Goal: Information Seeking & Learning: Learn about a topic

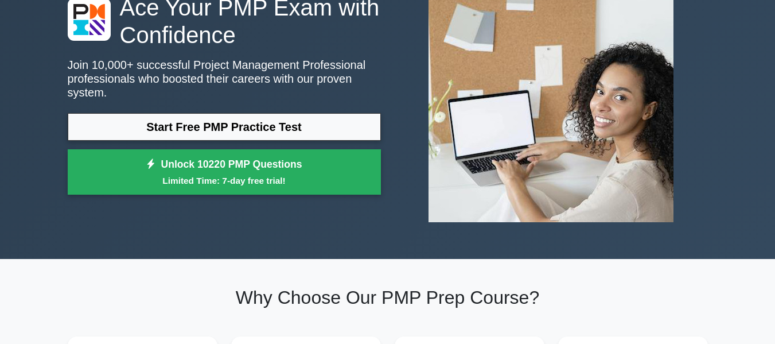
scroll to position [115, 0]
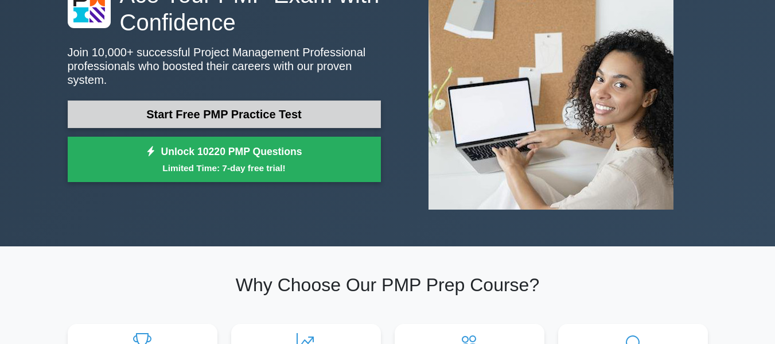
click at [230, 107] on link "Start Free PMP Practice Test" at bounding box center [224, 114] width 313 height 28
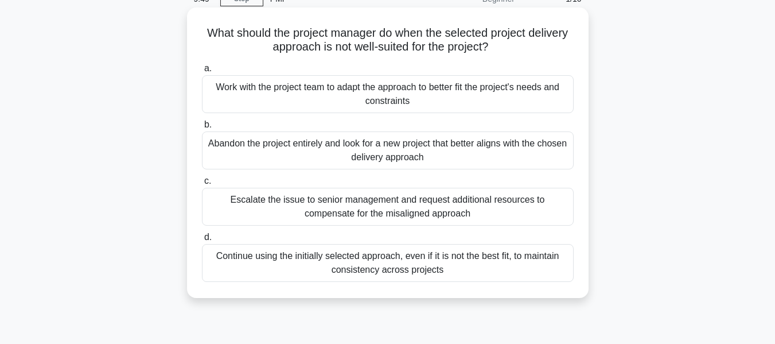
scroll to position [57, 0]
click at [461, 100] on div "Work with the project team to adapt the approach to better fit the project's ne…" at bounding box center [388, 94] width 372 height 38
click at [202, 72] on input "a. Work with the project team to adapt the approach to better fit the project's…" at bounding box center [202, 67] width 0 height 7
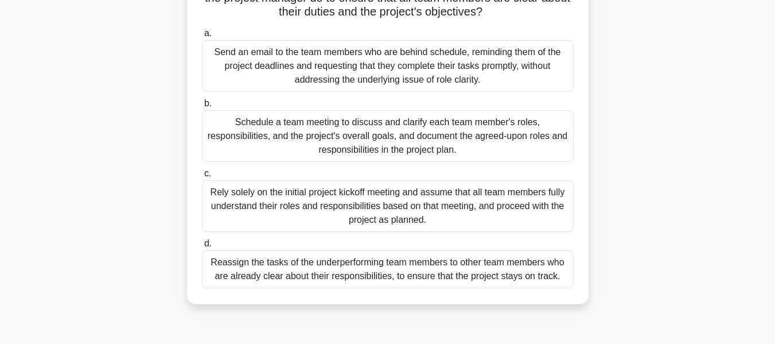
scroll to position [161, 0]
click at [412, 231] on div "Rely solely on the initial project kickoff meeting and assume that all team mem…" at bounding box center [388, 206] width 372 height 52
click at [202, 177] on input "c. Rely solely on the initial project kickoff meeting and assume that all team …" at bounding box center [202, 172] width 0 height 7
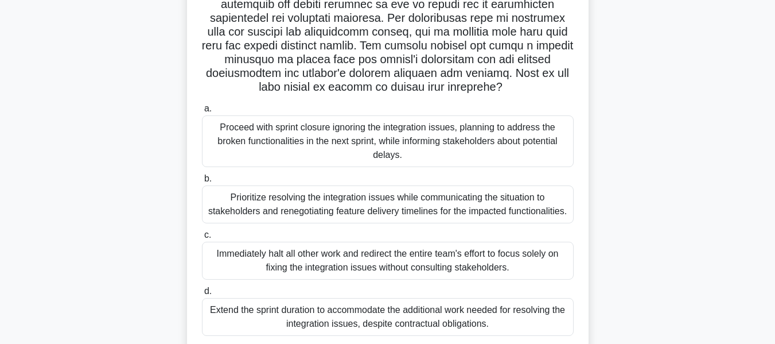
scroll to position [230, 0]
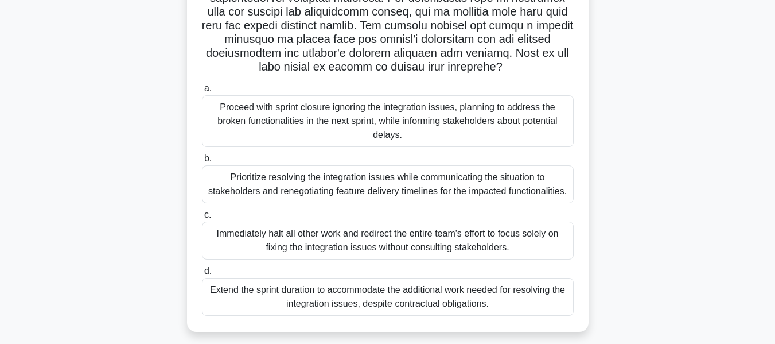
drag, startPoint x: 302, startPoint y: 185, endPoint x: 286, endPoint y: 203, distance: 24.0
click at [302, 185] on div "Prioritize resolving the integration issues while communicating the situation t…" at bounding box center [388, 184] width 372 height 38
click at [351, 189] on div "Prioritize resolving the integration issues while communicating the situation t…" at bounding box center [388, 184] width 372 height 38
click at [267, 189] on div "Prioritize resolving the integration issues while communicating the situation t…" at bounding box center [388, 184] width 372 height 38
click at [202, 162] on input "b. Prioritize resolving the integration issues while communicating the situatio…" at bounding box center [202, 158] width 0 height 7
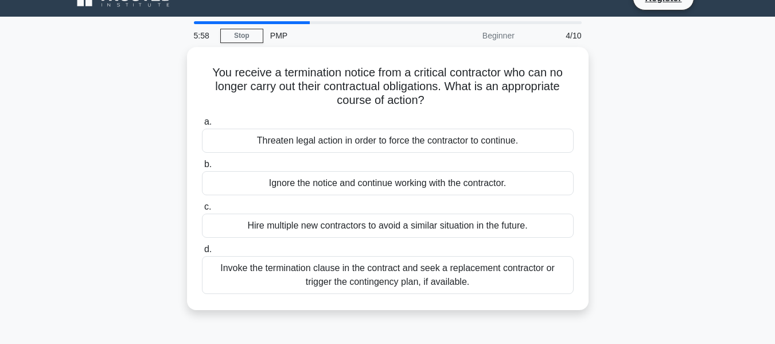
scroll to position [0, 0]
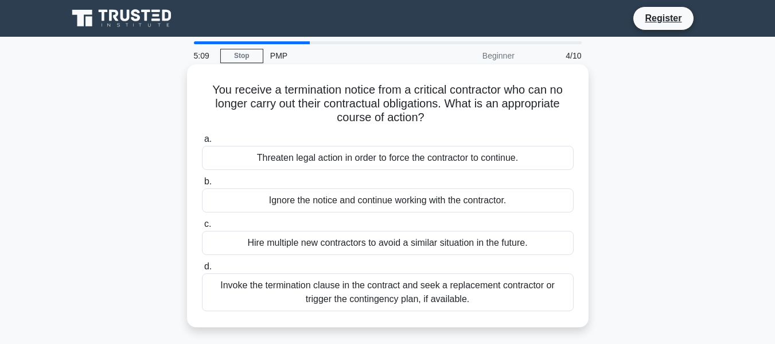
click at [341, 301] on div "Invoke the termination clause in the contract and seek a replacement contractor…" at bounding box center [388, 292] width 372 height 38
click at [202, 270] on input "d. Invoke the termination clause in the contract and seek a replacement contrac…" at bounding box center [202, 266] width 0 height 7
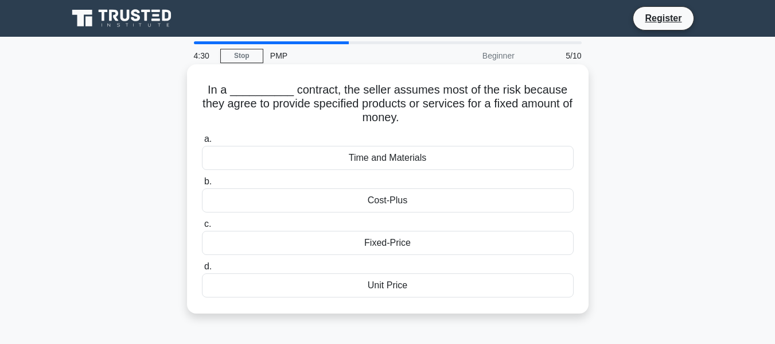
click at [383, 240] on div "Fixed-Price" at bounding box center [388, 243] width 372 height 24
click at [202, 228] on input "c. Fixed-Price" at bounding box center [202, 223] width 0 height 7
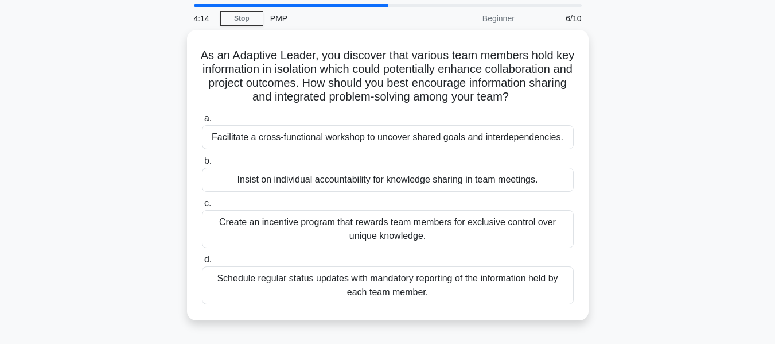
scroll to position [57, 0]
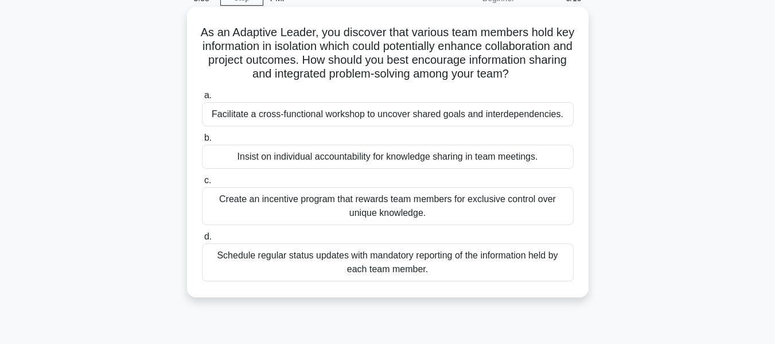
click at [361, 269] on div "Schedule regular status updates with mandatory reporting of the information hel…" at bounding box center [388, 262] width 372 height 38
click at [202, 240] on input "d. Schedule regular status updates with mandatory reporting of the information …" at bounding box center [202, 236] width 0 height 7
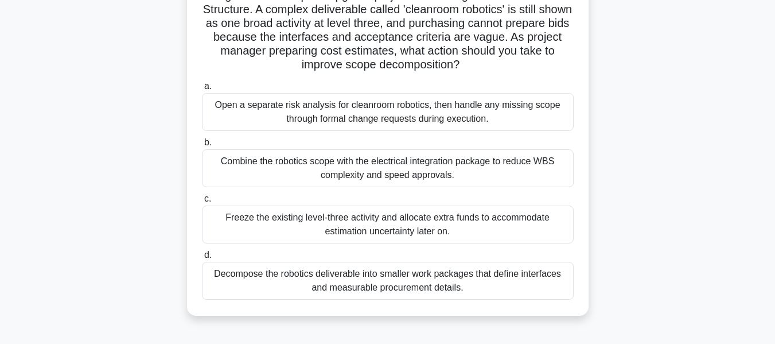
scroll to position [115, 0]
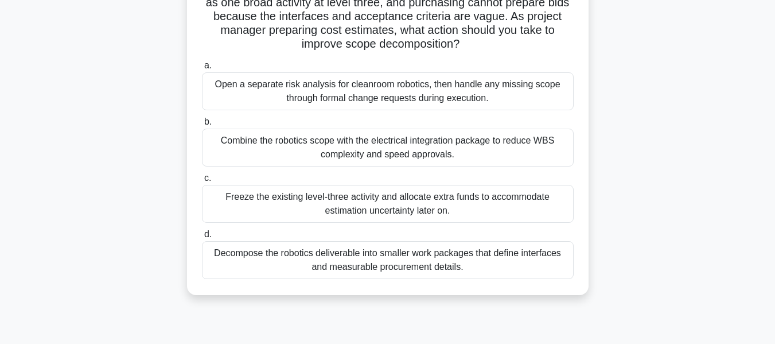
click at [379, 99] on div "Open a separate risk analysis for cleanroom robotics, then handle any missing s…" at bounding box center [388, 91] width 372 height 38
click at [202, 69] on input "a. Open a separate risk analysis for cleanroom robotics, then handle any missin…" at bounding box center [202, 65] width 0 height 7
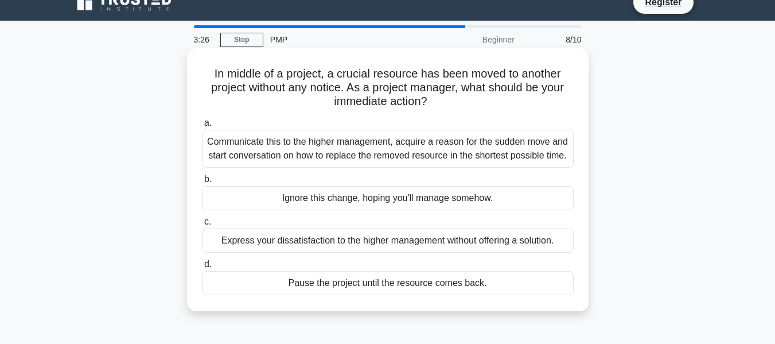
scroll to position [0, 0]
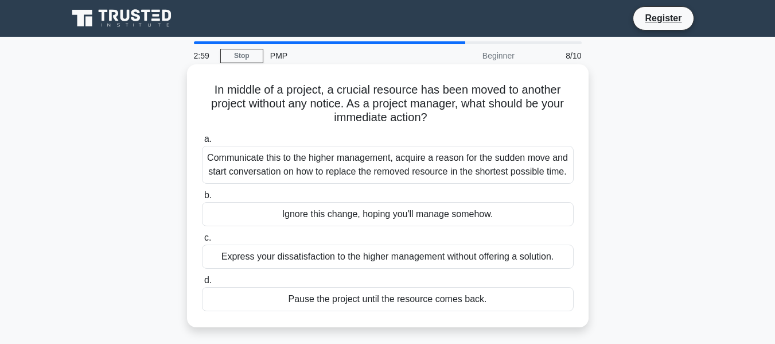
click at [267, 165] on div "Communicate this to the higher management, acquire a reason for the sudden move…" at bounding box center [388, 165] width 372 height 38
click at [202, 143] on input "a. Communicate this to the higher management, acquire a reason for the sudden m…" at bounding box center [202, 138] width 0 height 7
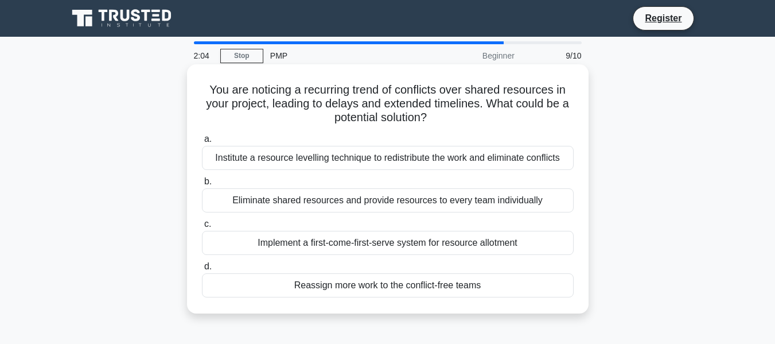
click at [293, 160] on div "Institute a resource levelling technique to redistribute the work and eliminate…" at bounding box center [388, 158] width 372 height 24
click at [202, 143] on input "a. Institute a resource levelling technique to redistribute the work and elimin…" at bounding box center [202, 138] width 0 height 7
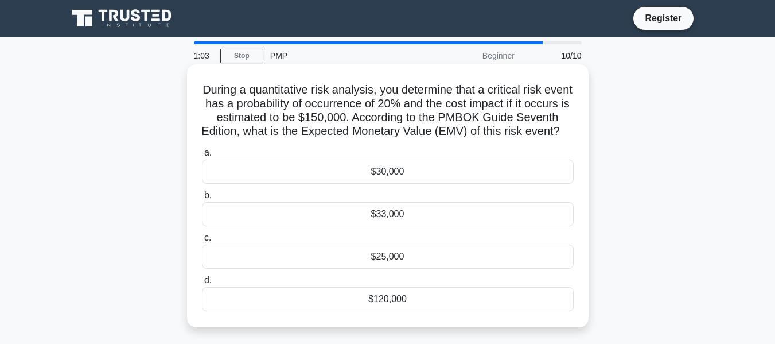
drag, startPoint x: 367, startPoint y: 190, endPoint x: 358, endPoint y: 194, distance: 9.5
click at [367, 184] on div "$30,000" at bounding box center [388, 172] width 372 height 24
click at [202, 157] on input "a. $30,000" at bounding box center [202, 152] width 0 height 7
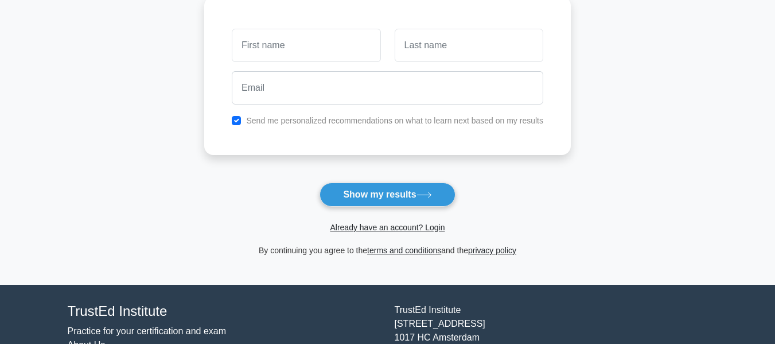
scroll to position [172, 0]
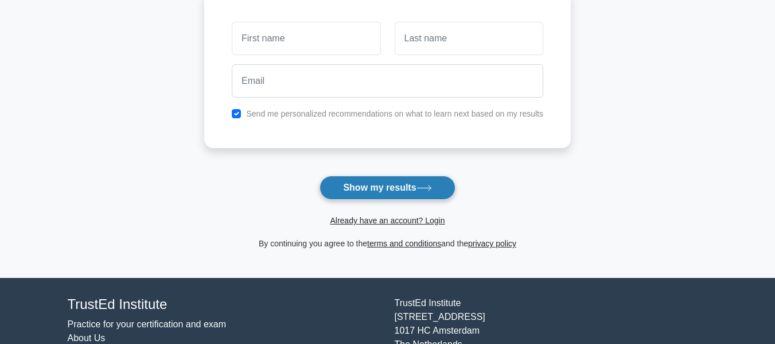
click at [352, 190] on button "Show my results" at bounding box center [387, 188] width 135 height 24
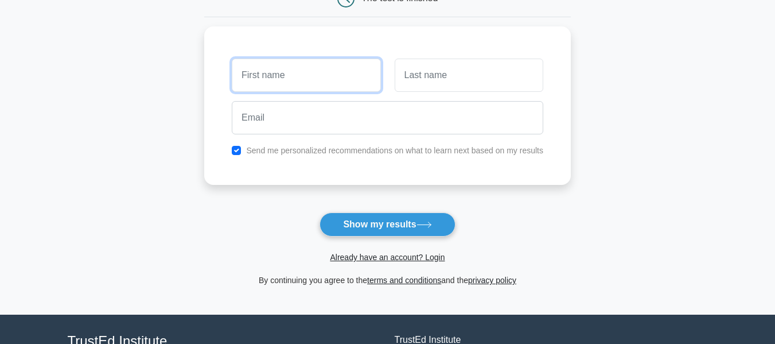
scroll to position [115, 0]
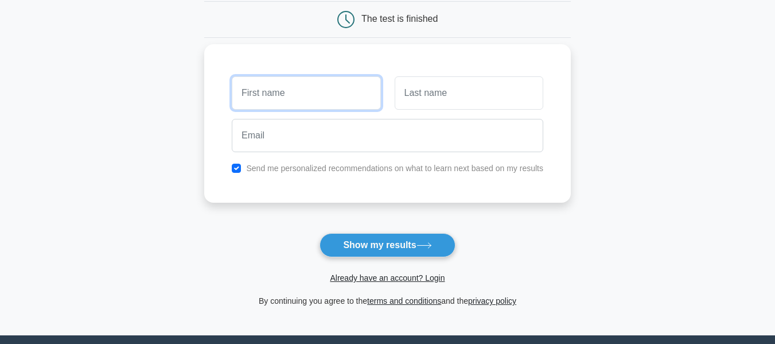
click at [267, 86] on input "text" at bounding box center [306, 92] width 149 height 33
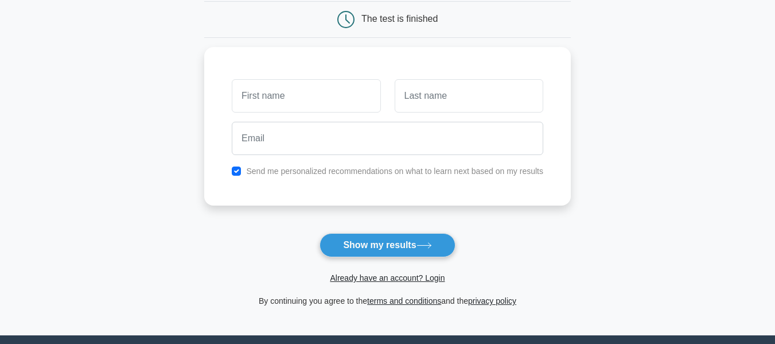
click at [188, 127] on main "Wait, there is more! Continue to see your result The test is finished and the" at bounding box center [387, 128] width 775 height 413
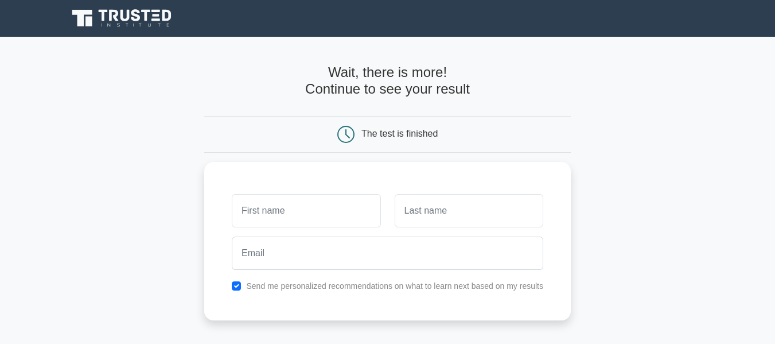
scroll to position [57, 0]
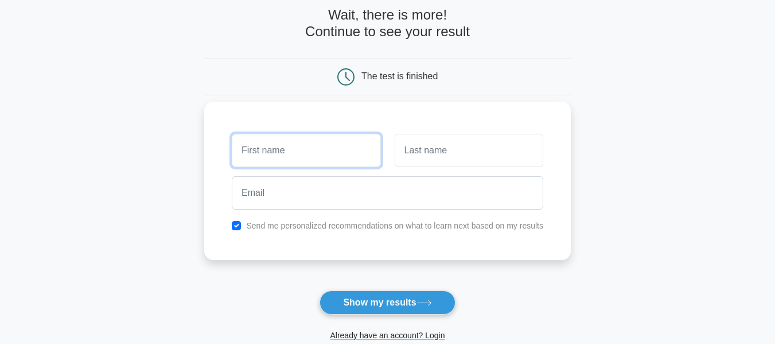
click at [274, 162] on input "text" at bounding box center [306, 150] width 149 height 33
type input "[PERSON_NAME]"
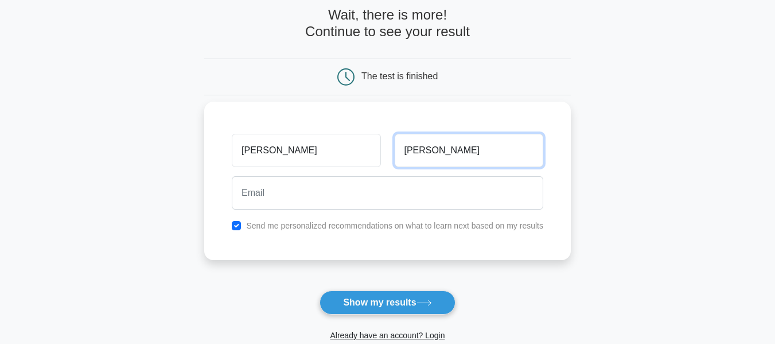
type input "Singh"
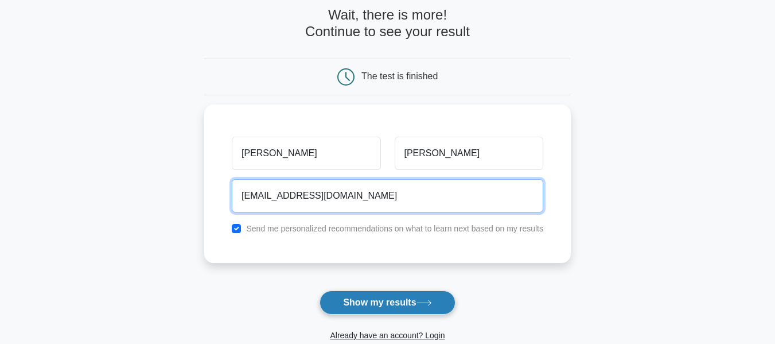
type input "bang.neelam06@gmail.com"
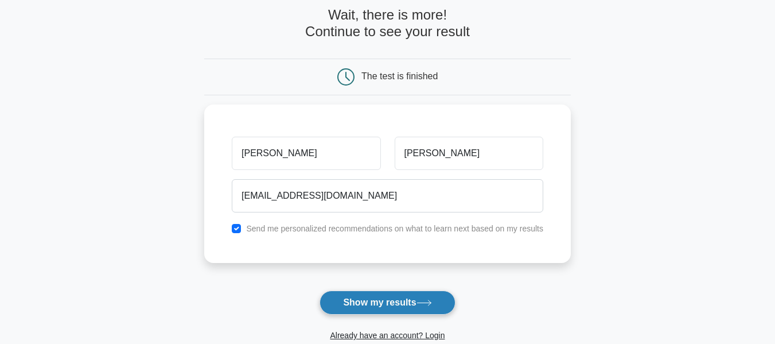
click at [365, 305] on button "Show my results" at bounding box center [387, 302] width 135 height 24
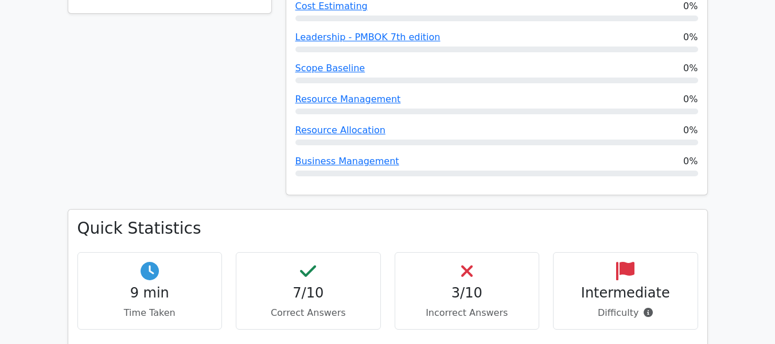
scroll to position [746, 0]
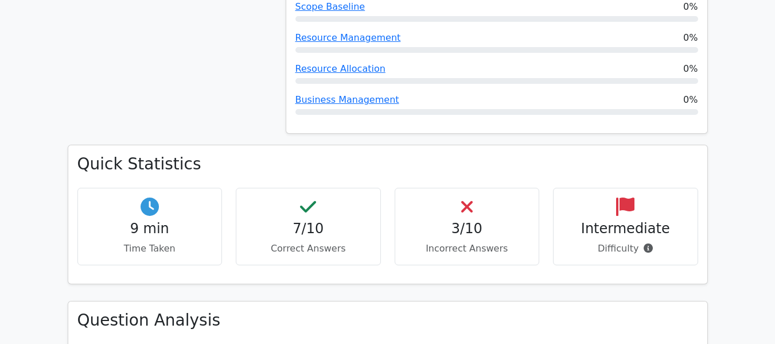
click at [453, 188] on div "3/10 Incorrect Answers" at bounding box center [467, 226] width 145 height 77
click at [459, 208] on div "3/10 Incorrect Answers" at bounding box center [467, 226] width 145 height 77
click at [434, 188] on div "3/10 Incorrect Answers" at bounding box center [467, 226] width 145 height 77
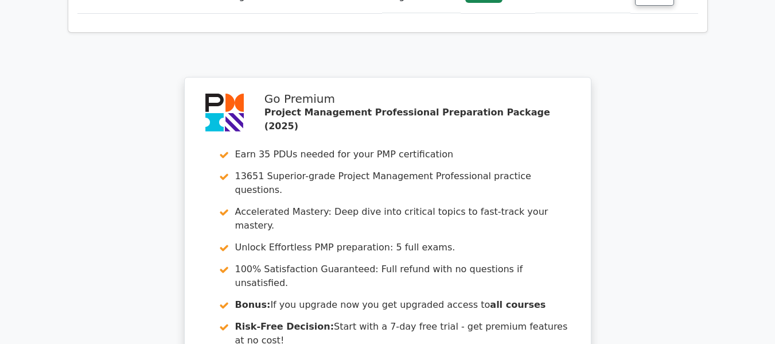
scroll to position [2057, 0]
